Goal: Book appointment/travel/reservation

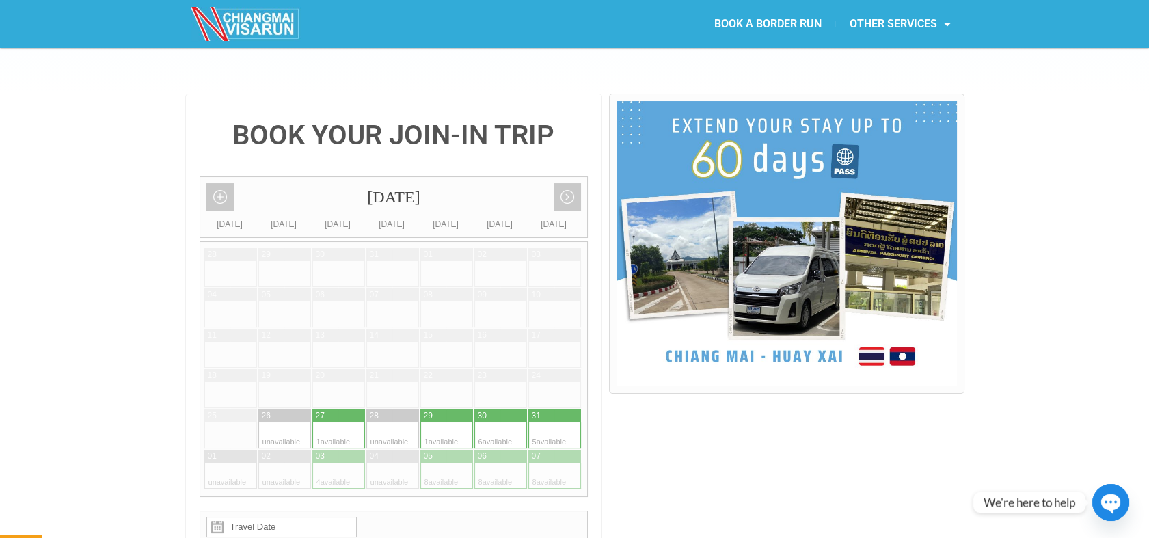
scroll to position [303, 0]
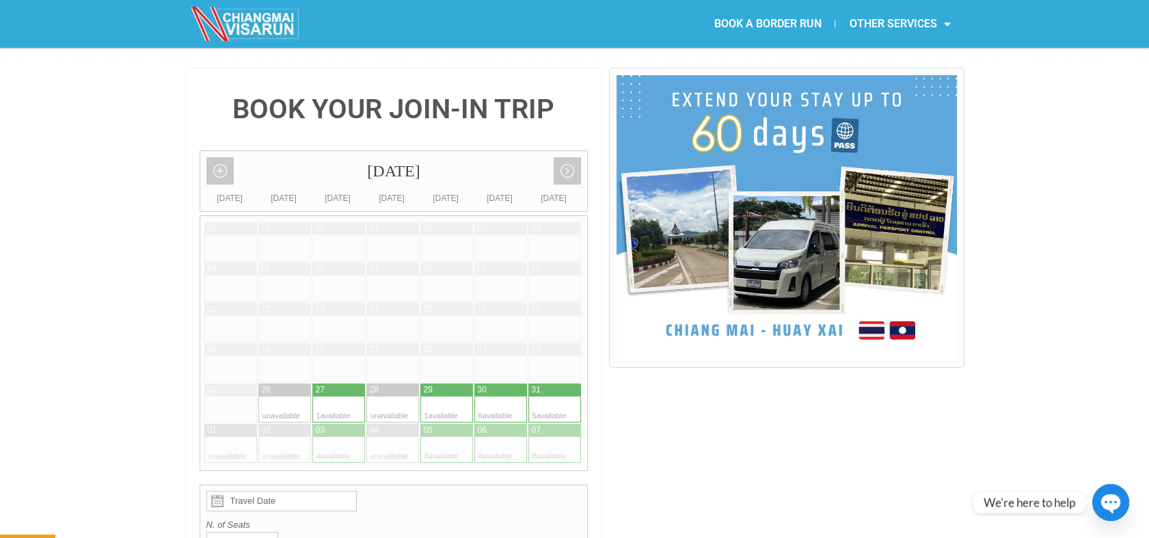
click at [322, 396] on div at bounding box center [325, 409] width 27 height 26
type input "27 August 2025"
radio input "true"
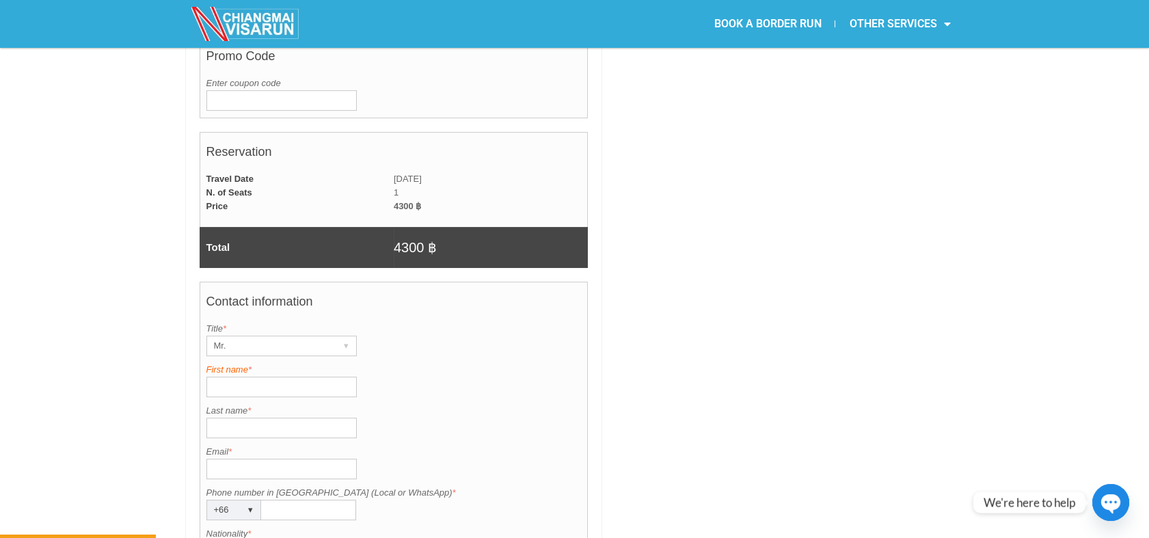
scroll to position [867, 0]
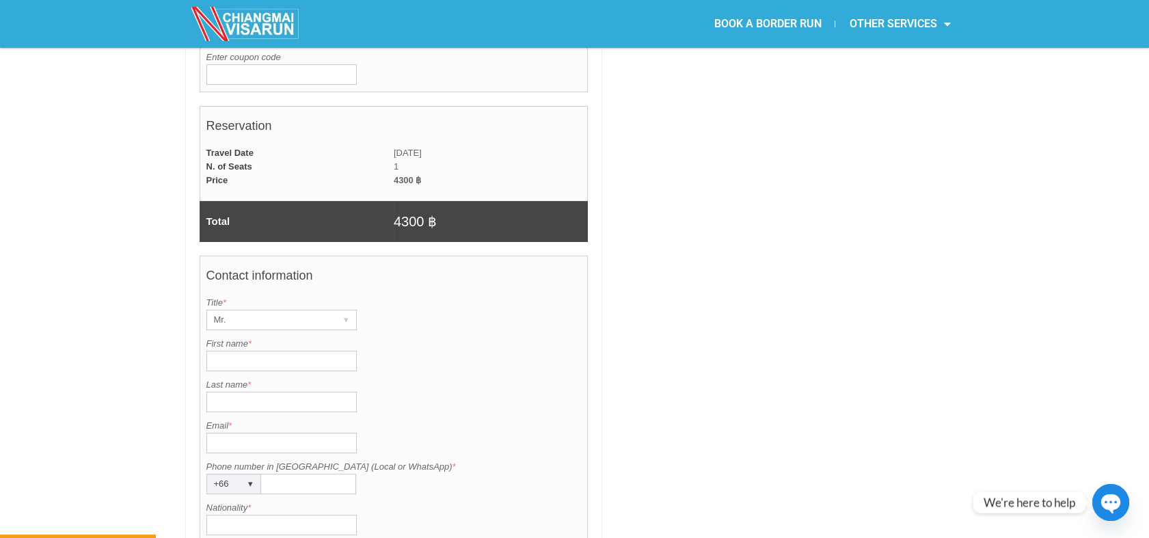
click at [243, 351] on input "First name *" at bounding box center [281, 361] width 150 height 21
paste input "Freya Abigail Sainsb"
click at [237, 310] on div "Mr." at bounding box center [268, 319] width 123 height 19
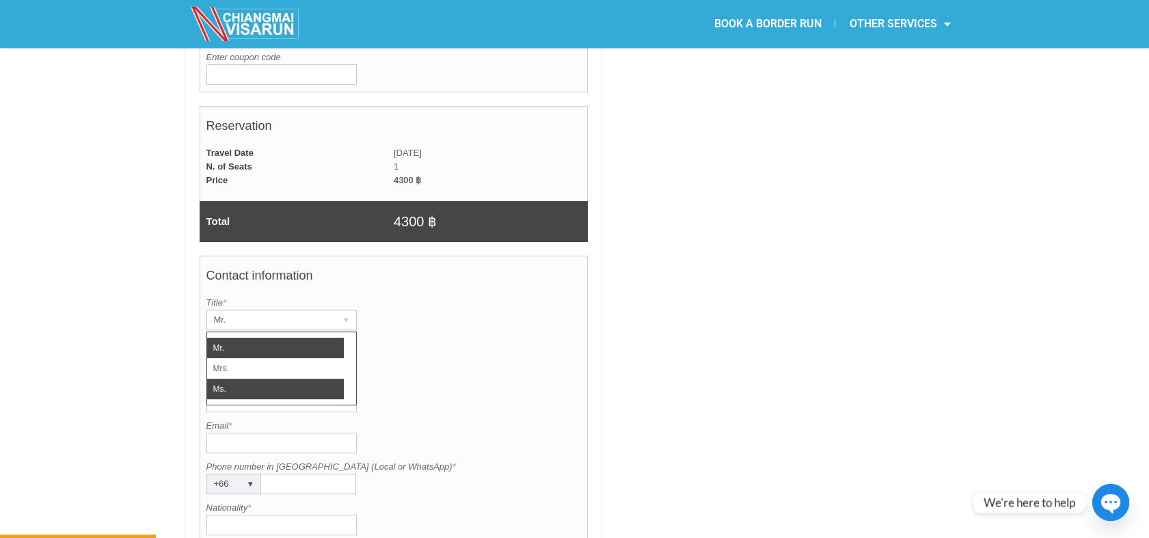
click at [233, 379] on li "Ms." at bounding box center [275, 389] width 137 height 21
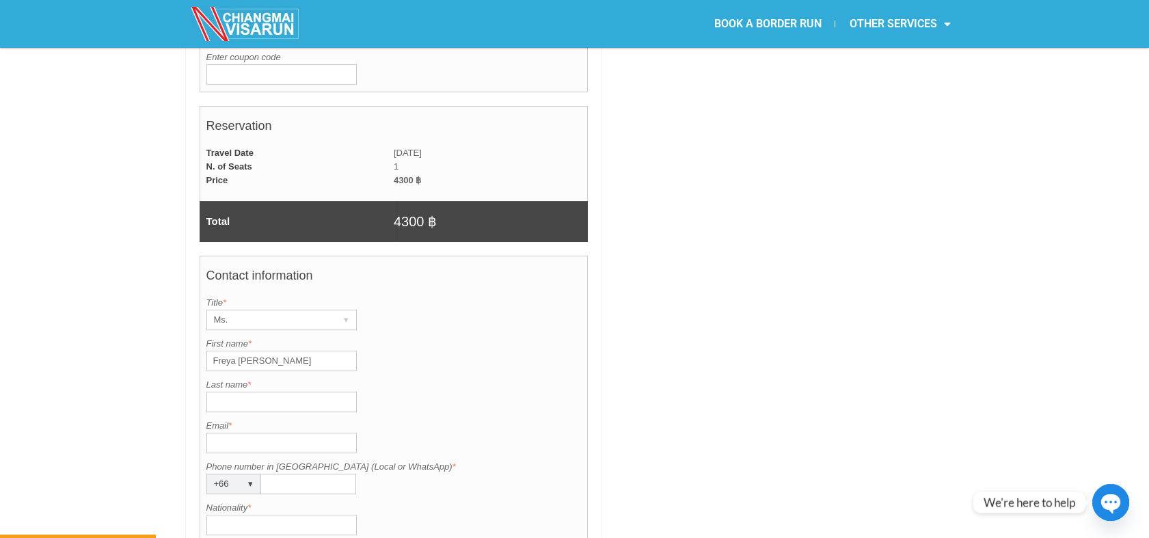
drag, startPoint x: 321, startPoint y: 319, endPoint x: 241, endPoint y: 321, distance: 80.7
click at [241, 351] on input "Freya Abigail Sainsb" at bounding box center [281, 361] width 150 height 21
click at [223, 351] on input "Freya Abigail Sainsb" at bounding box center [281, 361] width 150 height 21
drag, startPoint x: 238, startPoint y: 326, endPoint x: 312, endPoint y: 324, distance: 73.9
click at [307, 351] on input "Freya Abigail Sainsb" at bounding box center [281, 361] width 150 height 21
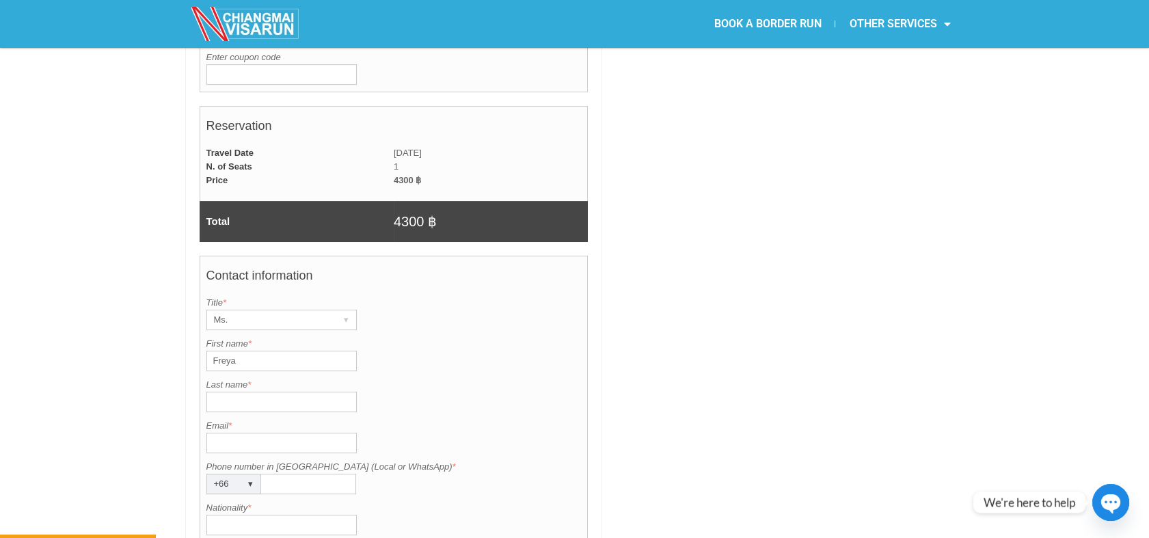
type input "Freya"
click at [245, 392] on input "Last name *" at bounding box center [281, 402] width 150 height 21
paste input "Abigail Sainsb"
click at [213, 392] on input "Abigail Sainsb" at bounding box center [281, 402] width 150 height 21
type input "Abigail Sainsb"
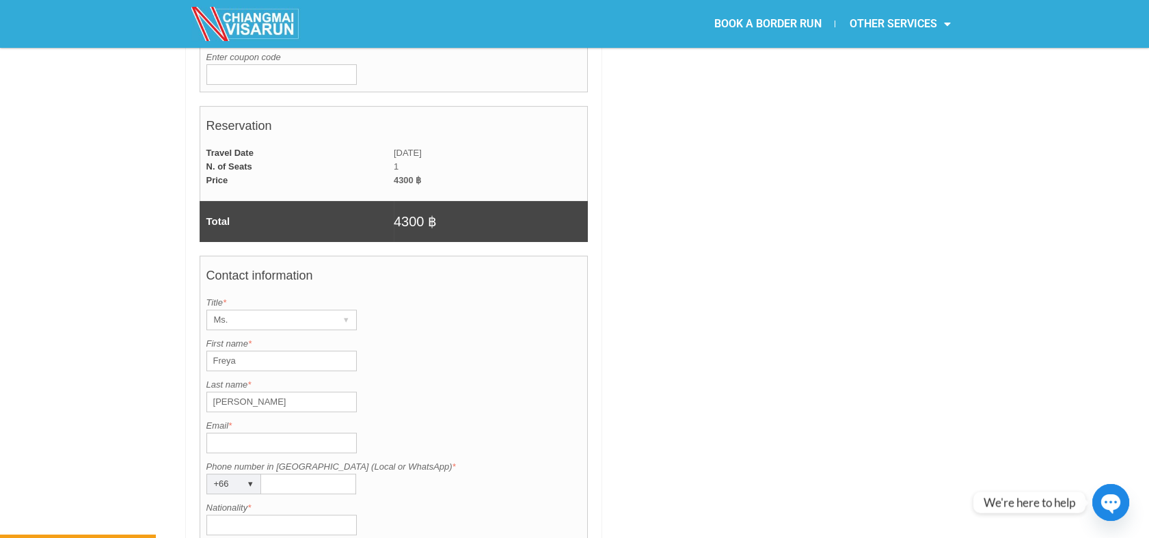
click at [249, 433] on input "Email *" at bounding box center [281, 443] width 150 height 21
paste input "Freya.sainsbury01@gmail.com"
click at [213, 433] on input "Freya.sainsbury01@gmail.com" at bounding box center [281, 443] width 150 height 21
type input "Freya.sainsbury01@gmail.com"
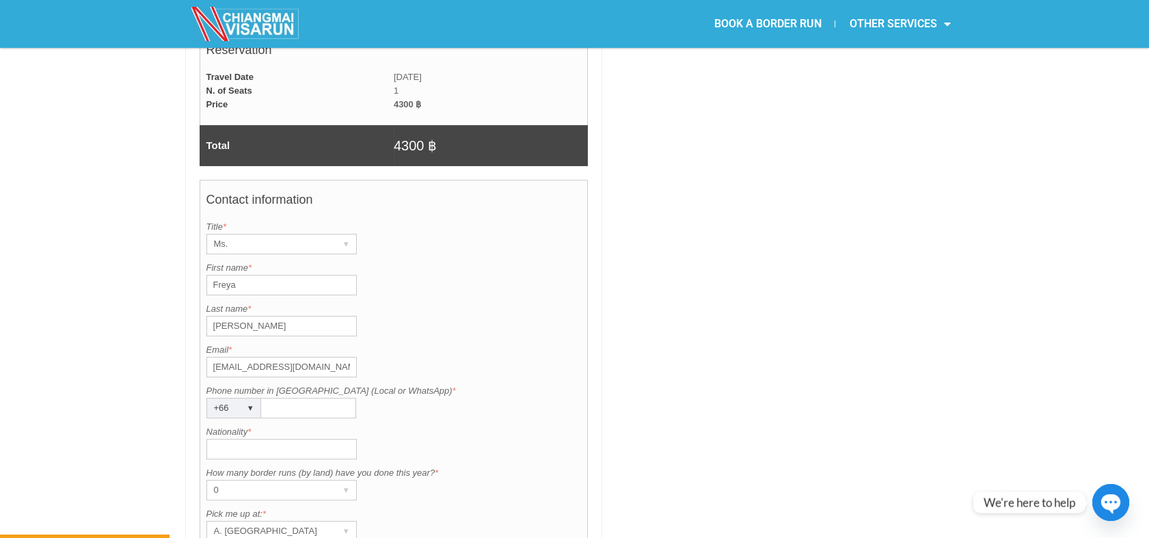
click at [314, 398] on input "Phone number in Thailand (Local or WhatsApp) *" at bounding box center [308, 408] width 95 height 21
paste input "982065954"
type input "982065954"
click at [267, 425] on div "Contact information Title is required. Title * Ms. ▾ Mr. Mrs. Ms. First name is…" at bounding box center [394, 419] width 389 height 478
click at [264, 439] on input "Nationality *" at bounding box center [281, 449] width 150 height 21
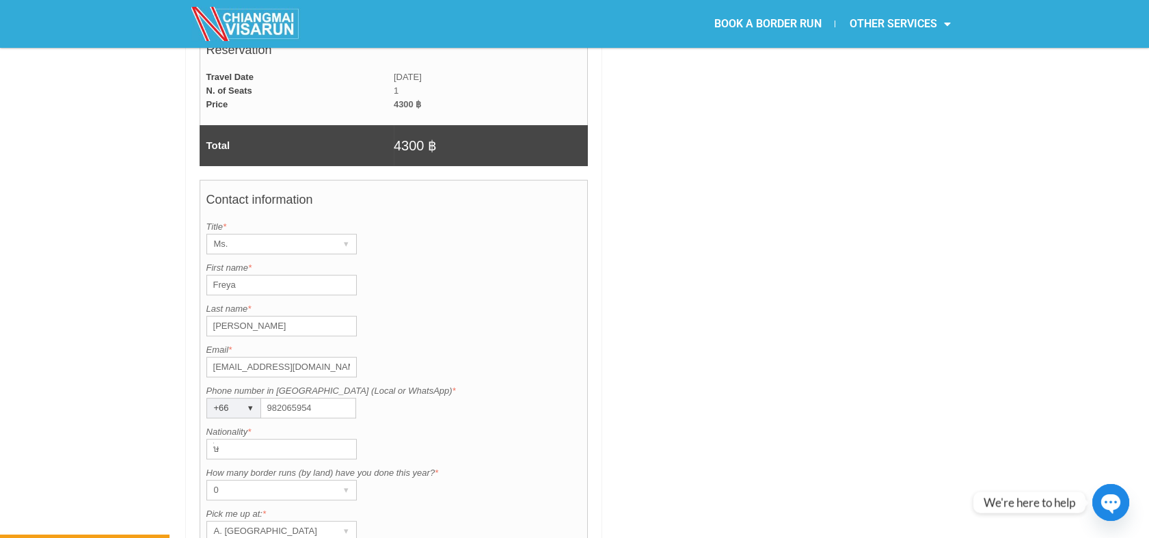
type input "๊"
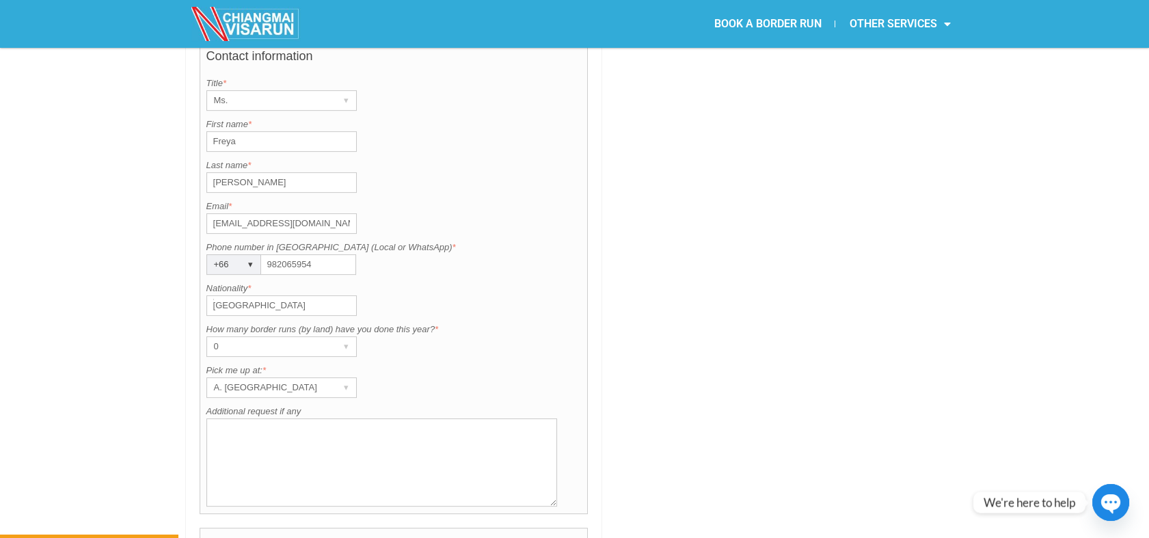
scroll to position [1094, 0]
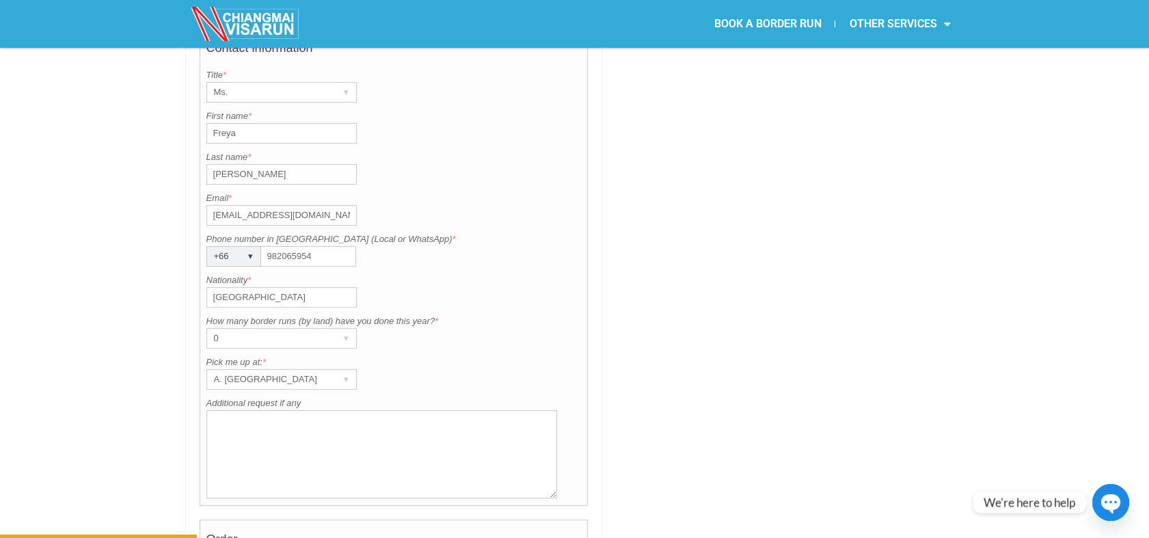
type input "๊UK"
click at [478, 357] on div "Contact information Title is required. Title * Ms. ▾ Mr. Mrs. Ms. First name is…" at bounding box center [394, 267] width 389 height 478
click at [291, 353] on div "Contact information Title is required. Title * Ms. ▾ Mr. Mrs. Ms. First name is…" at bounding box center [394, 267] width 389 height 478
click at [272, 370] on div "A. [GEOGRAPHIC_DATA]" at bounding box center [268, 379] width 123 height 19
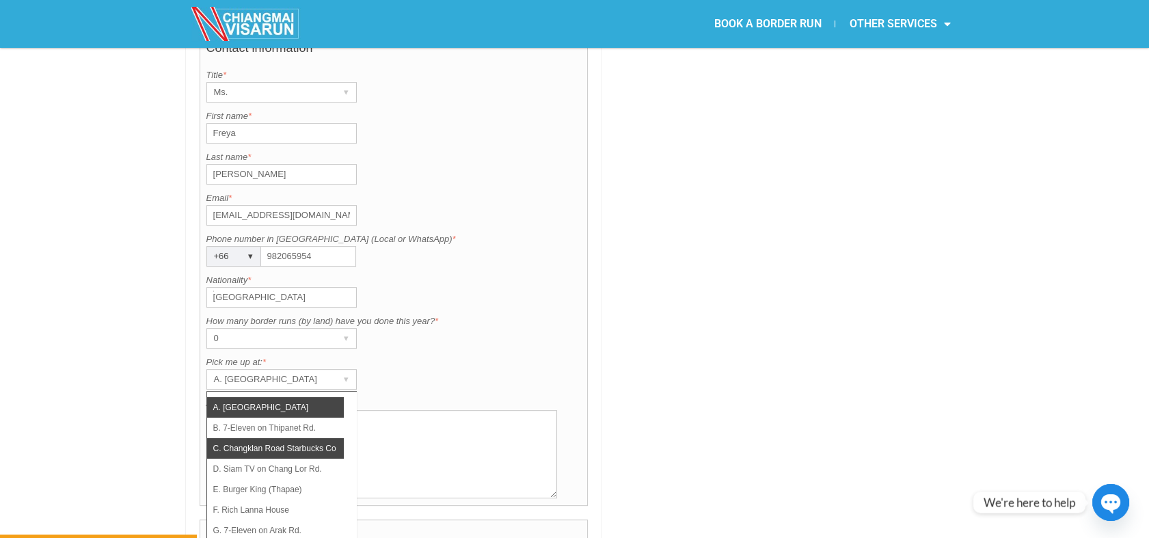
click at [273, 438] on li "C. Changklan Road Starbucks Coffee" at bounding box center [275, 448] width 137 height 21
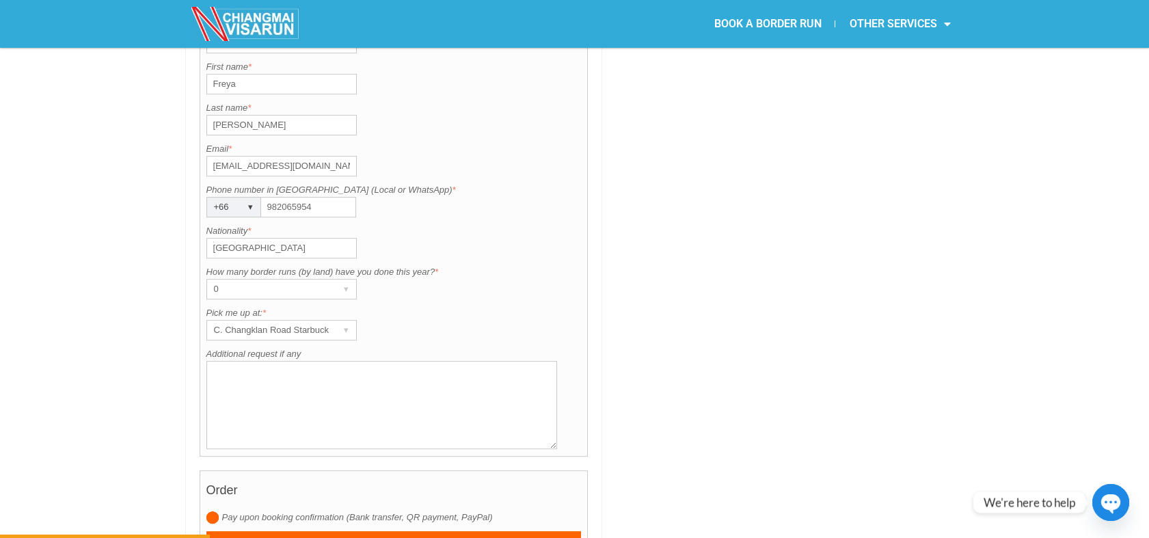
scroll to position [1170, 0]
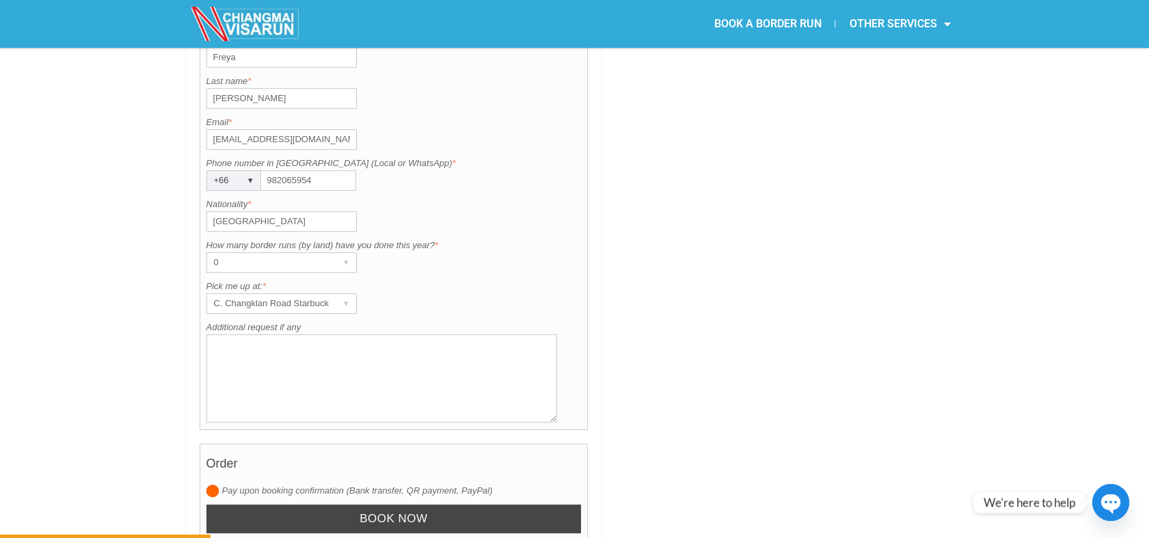
click at [295, 504] on input "Book now" at bounding box center [393, 518] width 375 height 29
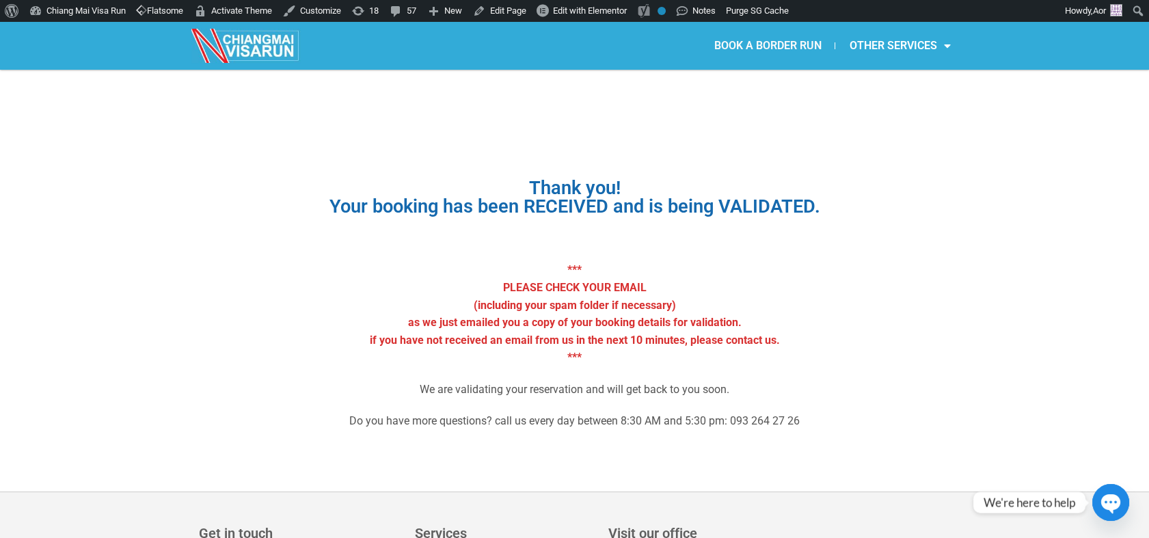
click at [773, 44] on link "BOOK A BORDER RUN" at bounding box center [767, 45] width 135 height 31
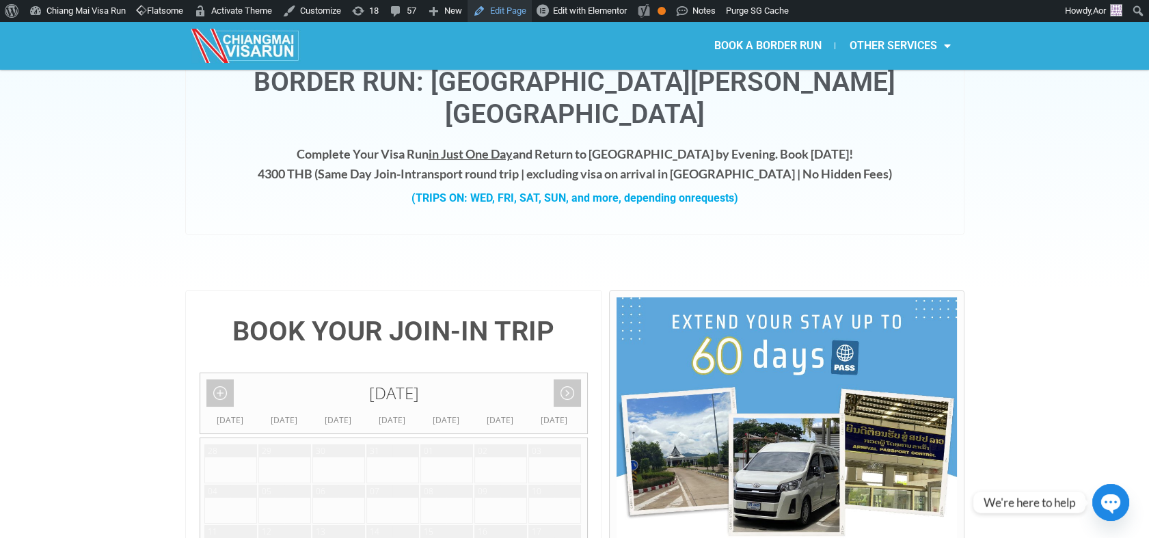
scroll to position [228, 0]
